Goal: Navigation & Orientation: Find specific page/section

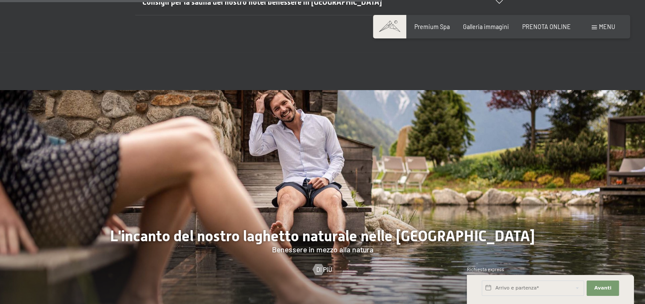
scroll to position [2541, 0]
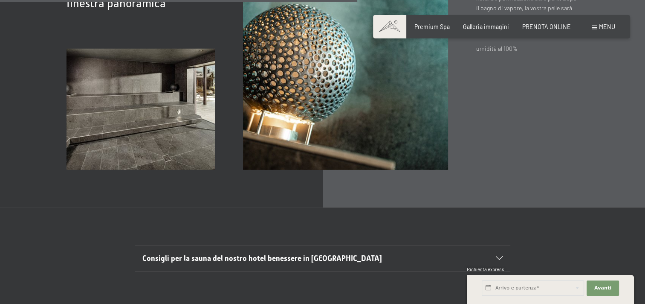
click at [592, 29] on span at bounding box center [594, 28] width 5 height 4
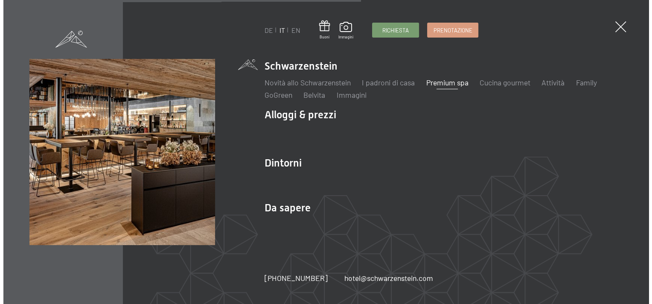
scroll to position [2552, 0]
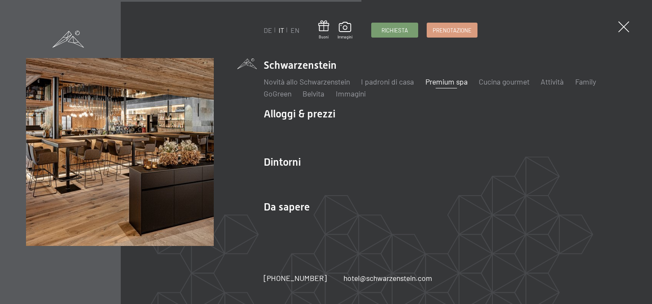
click at [525, 76] on div "Novità allo Schwarzenstein I padroni di casa Premium spa Cucina gourmet Attivit…" at bounding box center [445, 86] width 362 height 26
click at [514, 84] on link "Cucina gourmet" at bounding box center [504, 81] width 51 height 9
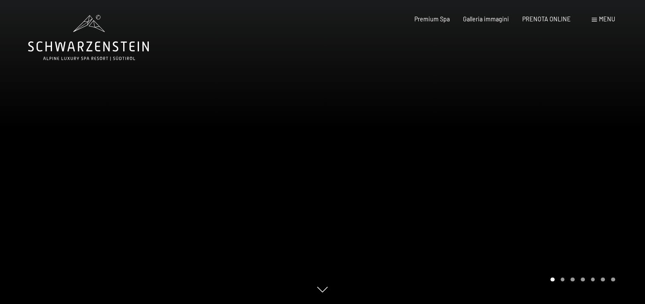
click at [563, 283] on div at bounding box center [484, 152] width 323 height 304
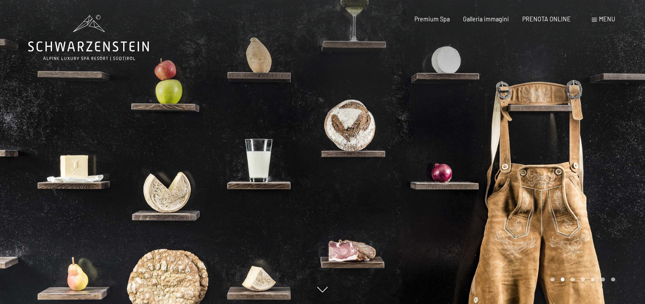
click at [561, 283] on div at bounding box center [484, 152] width 323 height 304
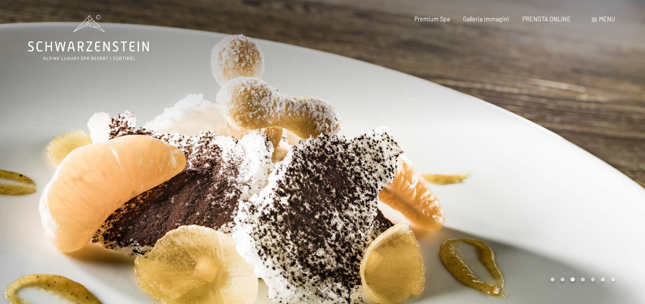
click at [557, 273] on div at bounding box center [484, 152] width 323 height 304
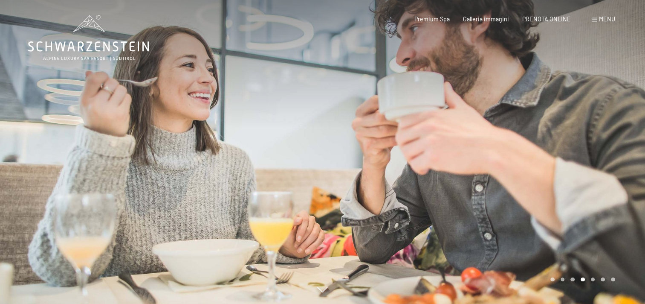
click at [557, 273] on div at bounding box center [484, 152] width 323 height 304
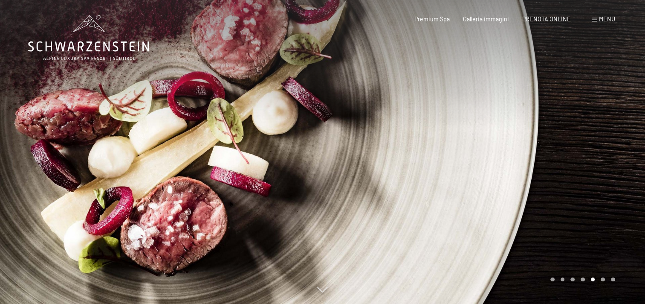
click at [602, 279] on div "Carousel Page 6" at bounding box center [603, 279] width 4 height 4
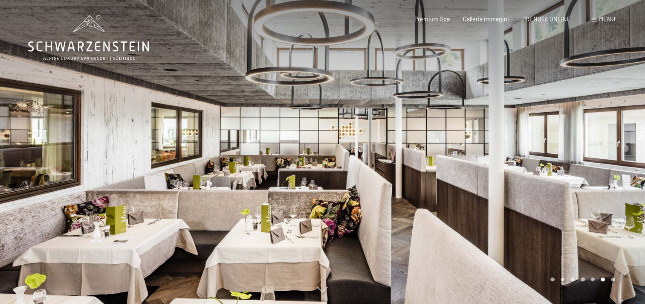
click at [616, 280] on div at bounding box center [484, 152] width 323 height 304
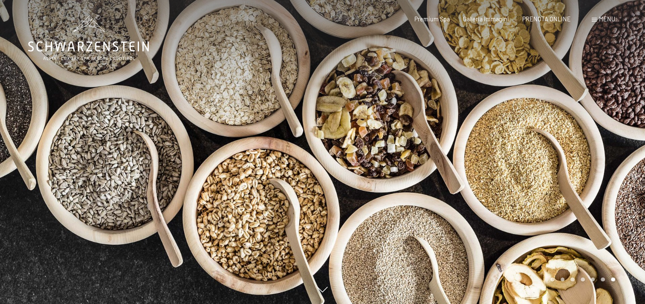
click at [583, 279] on div "Carousel Page 4" at bounding box center [583, 279] width 4 height 4
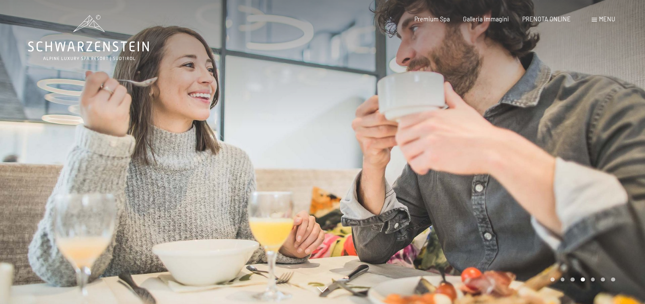
click at [591, 279] on div "Carousel Page 5" at bounding box center [593, 279] width 4 height 4
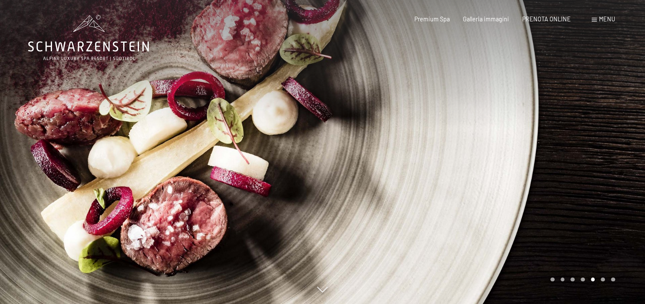
click at [554, 278] on div "Carousel Page 1" at bounding box center [553, 279] width 4 height 4
